Goal: Task Accomplishment & Management: Manage account settings

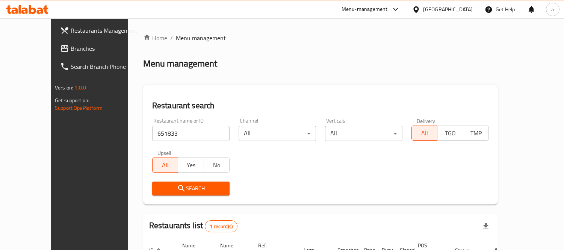
scroll to position [70, 0]
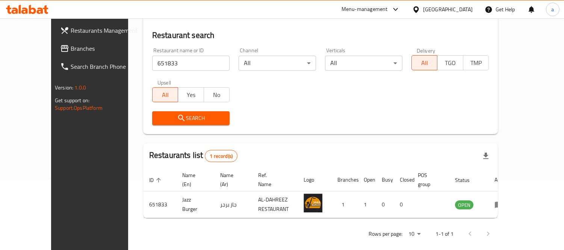
click at [463, 10] on div "[GEOGRAPHIC_DATA]" at bounding box center [448, 9] width 50 height 8
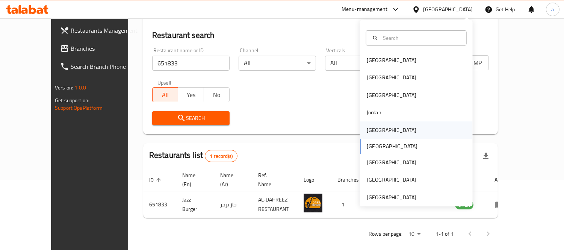
click at [404, 132] on div "[GEOGRAPHIC_DATA]" at bounding box center [416, 129] width 113 height 17
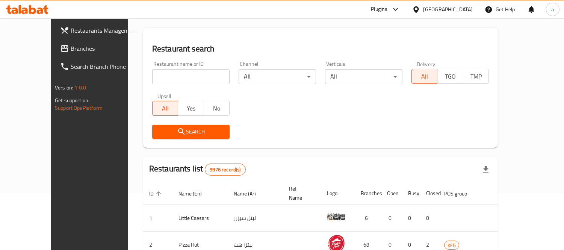
scroll to position [70, 0]
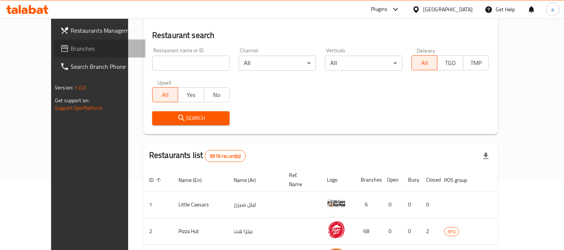
click at [71, 49] on span "Branches" at bounding box center [105, 48] width 69 height 9
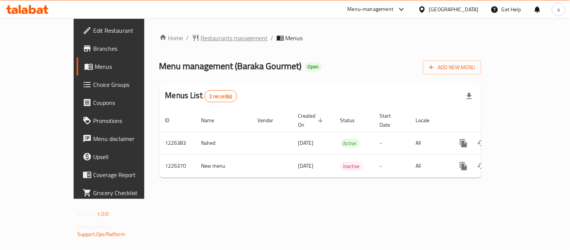
click at [201, 39] on span "Restaurants management" at bounding box center [234, 37] width 67 height 9
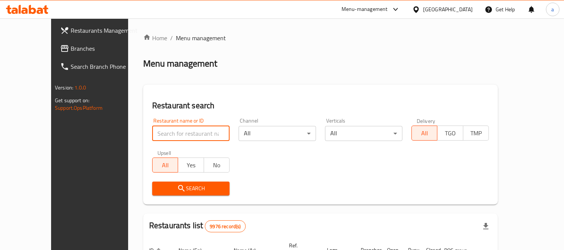
click at [163, 132] on input "search" at bounding box center [190, 133] width 77 height 15
paste input "675607"
type input "675607"
click at [197, 189] on span "Search" at bounding box center [190, 188] width 65 height 9
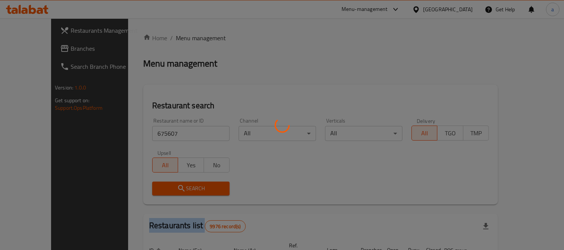
click at [197, 189] on div at bounding box center [282, 125] width 564 height 250
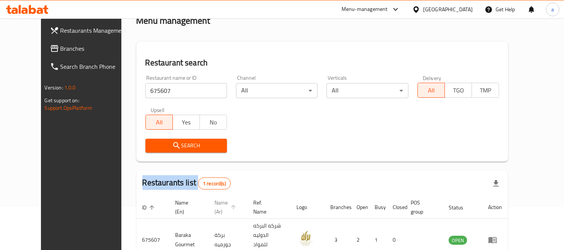
scroll to position [79, 0]
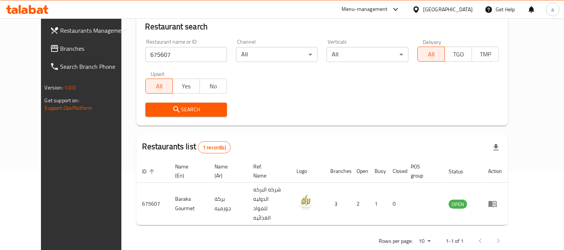
click at [463, 9] on div "[GEOGRAPHIC_DATA]" at bounding box center [448, 9] width 50 height 8
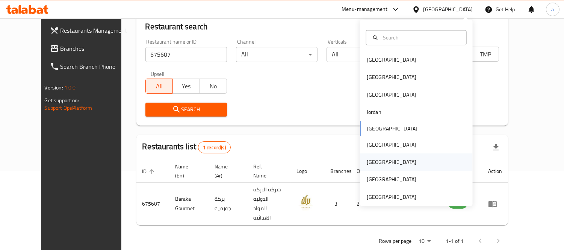
click at [384, 163] on div "[GEOGRAPHIC_DATA]" at bounding box center [416, 161] width 113 height 17
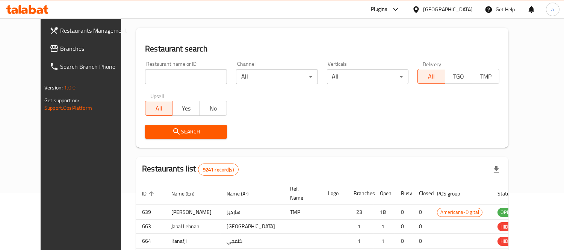
scroll to position [79, 0]
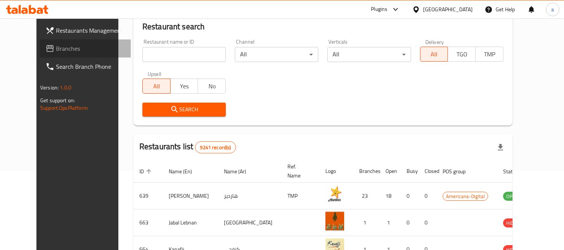
click at [56, 47] on span "Branches" at bounding box center [90, 48] width 69 height 9
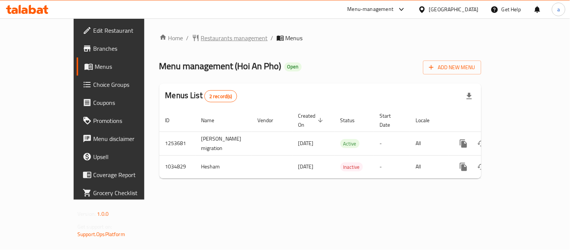
click at [201, 40] on span "Restaurants management" at bounding box center [234, 37] width 67 height 9
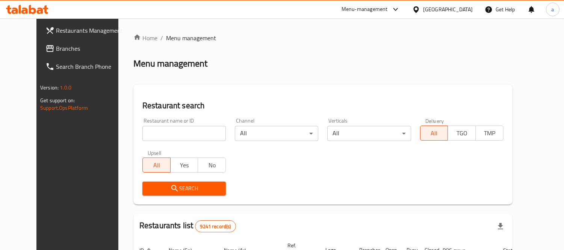
click at [159, 133] on input "search" at bounding box center [183, 133] width 83 height 15
paste input "661589"
type input "661589"
click at [168, 186] on span "Search" at bounding box center [183, 188] width 71 height 9
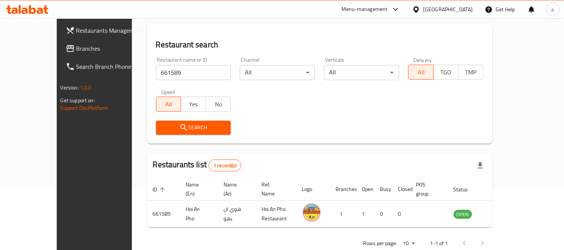
scroll to position [70, 0]
